Goal: Information Seeking & Learning: Check status

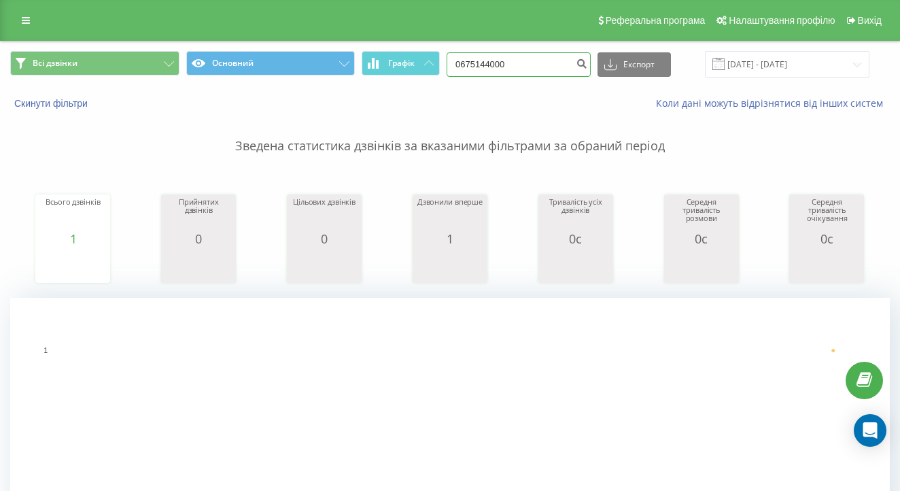
click at [535, 75] on input "0675144000" at bounding box center [519, 64] width 144 height 24
paste input "4037953"
type input "0674037953"
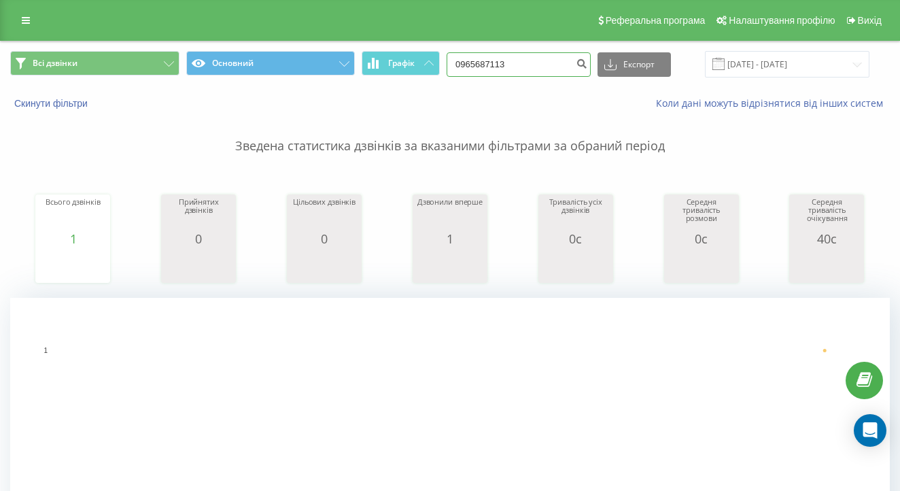
click at [572, 63] on input "0965687113" at bounding box center [519, 64] width 144 height 24
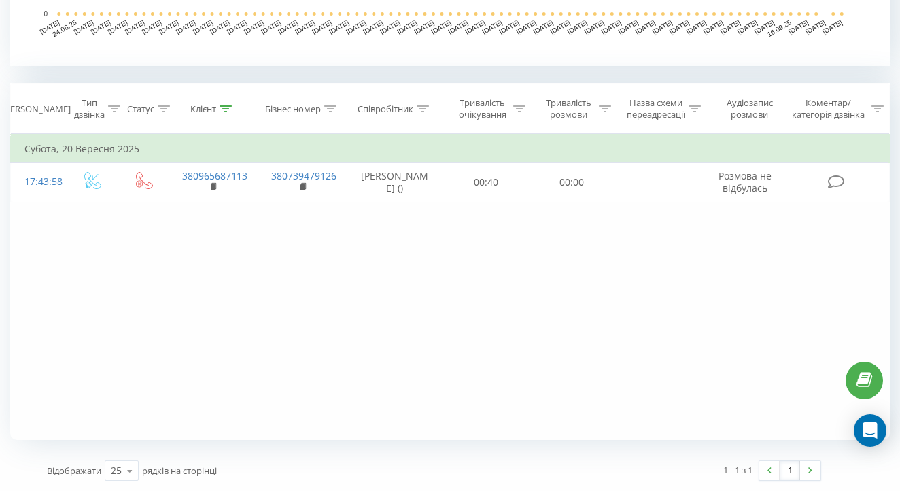
scroll to position [503, 0]
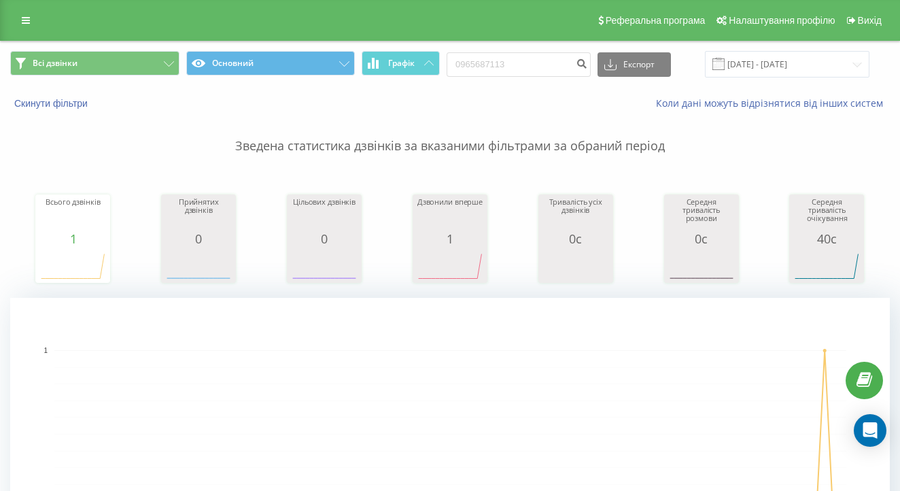
scroll to position [0, 0]
click at [562, 77] on input "0965687113" at bounding box center [519, 64] width 144 height 24
paste input "9102094"
type input "0991020943"
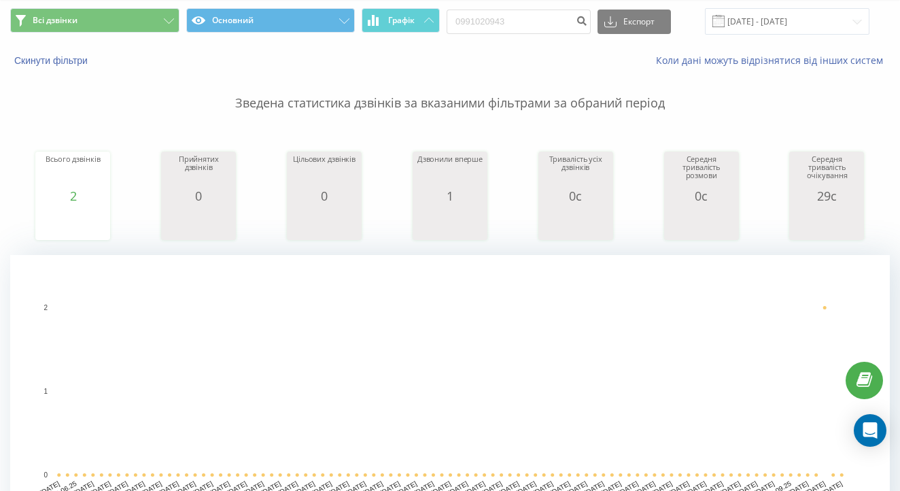
scroll to position [41, 0]
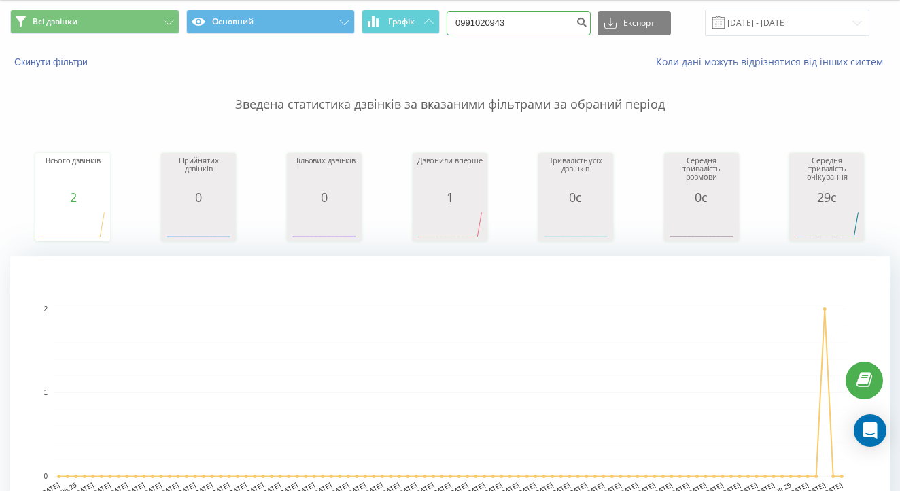
click at [552, 35] on input "0991020943" at bounding box center [519, 23] width 144 height 24
paste input "35619565"
type input "0935619565"
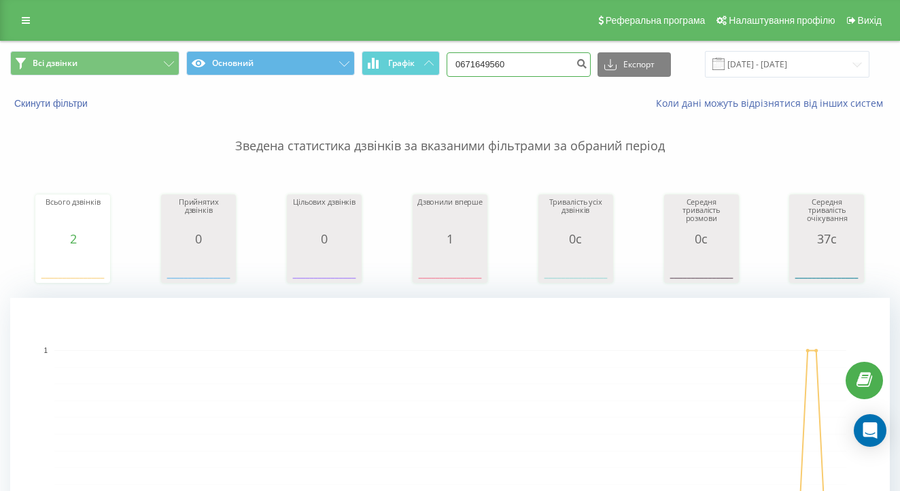
click at [541, 70] on input "0671649560" at bounding box center [519, 64] width 144 height 24
paste input "69138945"
type input "0669138945"
click at [552, 62] on input "0669138945" at bounding box center [519, 64] width 144 height 24
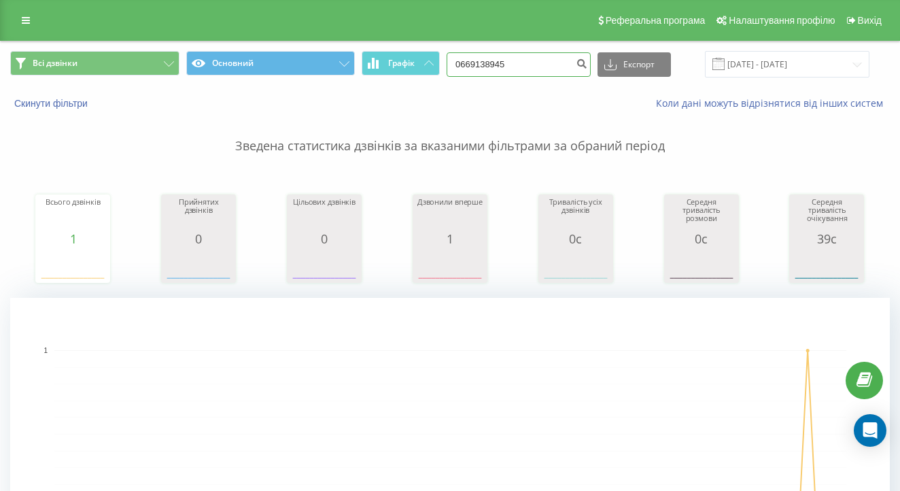
click at [552, 62] on input "0669138945" at bounding box center [519, 64] width 144 height 24
paste input "503700113"
type input "0503700113"
click at [239, 2] on div "Реферальна програма Налаштування профілю Вихід" at bounding box center [450, 20] width 900 height 41
click at [556, 71] on input "0503700113" at bounding box center [519, 64] width 144 height 24
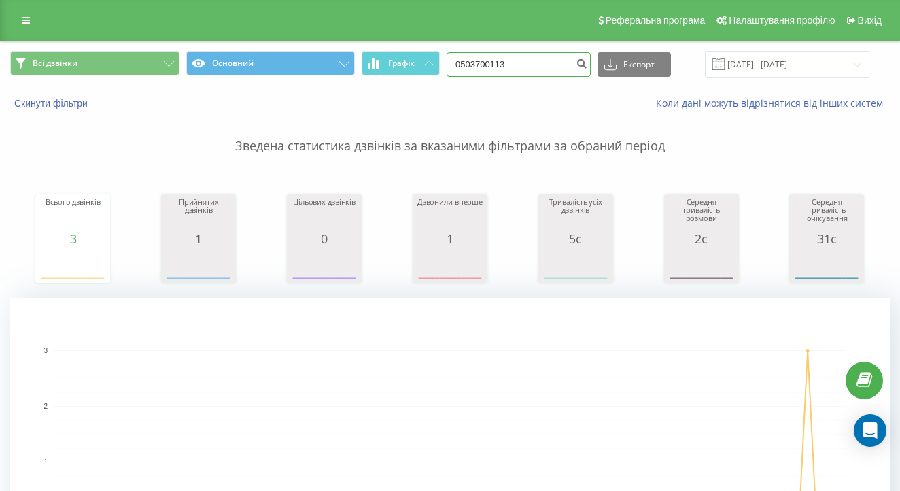
click at [556, 71] on input "0503700113" at bounding box center [519, 64] width 144 height 24
paste input "731993737"
type input "0731993737"
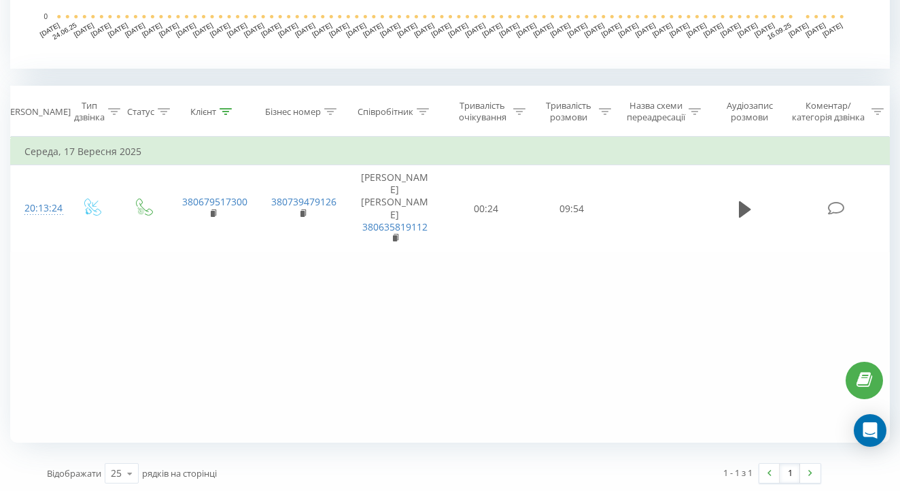
scroll to position [488, 0]
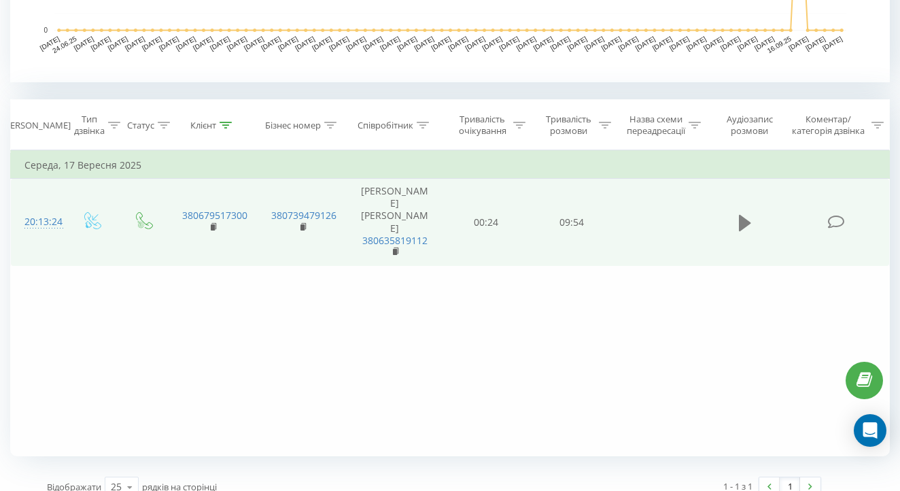
click at [746, 215] on icon at bounding box center [745, 223] width 12 height 19
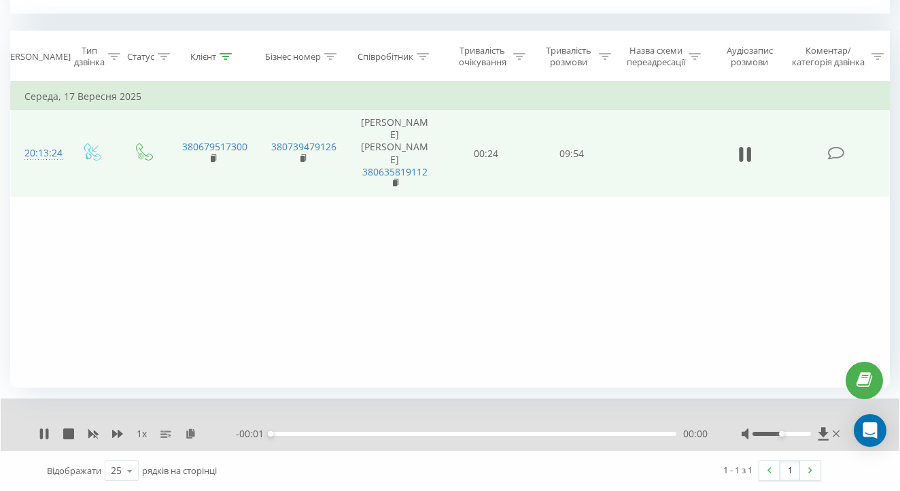
scroll to position [569, 0]
click at [40, 429] on icon at bounding box center [44, 433] width 11 height 11
